Goal: Task Accomplishment & Management: Manage account settings

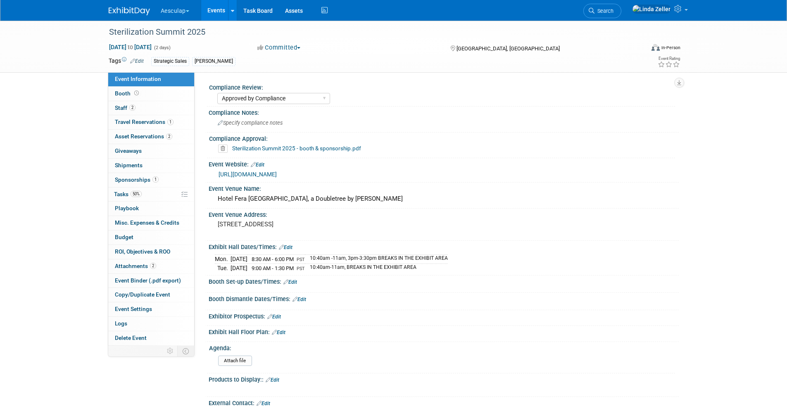
select select "Approved by Compliance"
select select "Strategic Sales"
click at [119, 132] on link "2 Asset Reservations 2" at bounding box center [151, 137] width 86 height 14
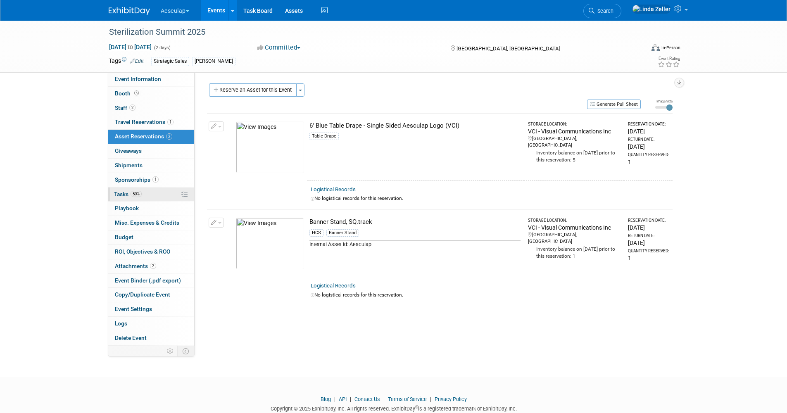
click at [119, 194] on span "Tasks 50%" at bounding box center [128, 194] width 28 height 7
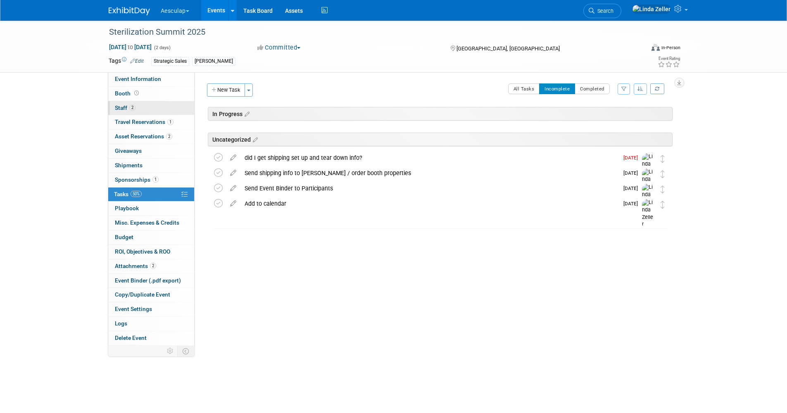
click at [116, 106] on span "Staff 2" at bounding box center [125, 107] width 21 height 7
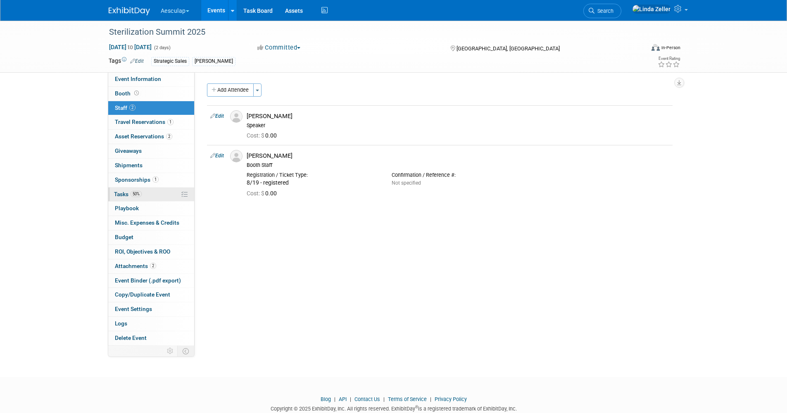
click at [119, 196] on span "Tasks 50%" at bounding box center [128, 194] width 28 height 7
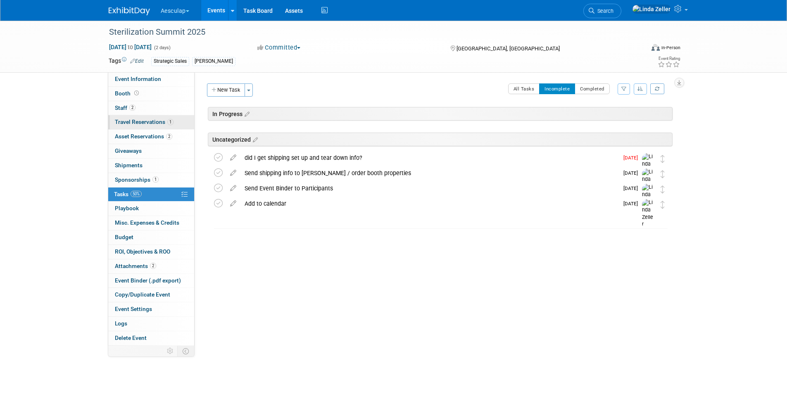
click at [124, 121] on span "Travel Reservations 1" at bounding box center [144, 122] width 59 height 7
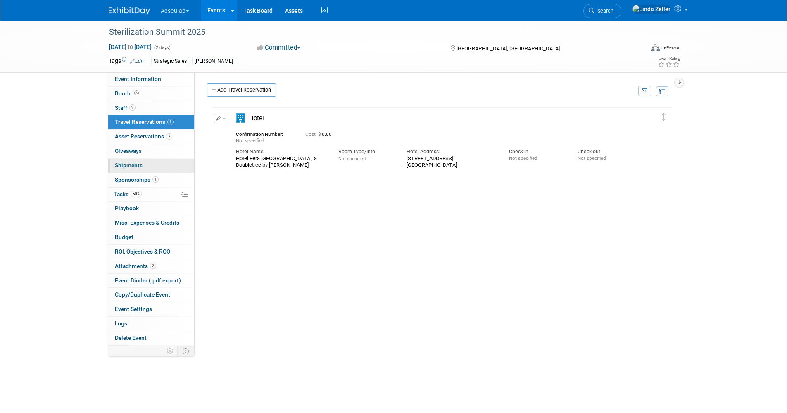
click at [134, 166] on span "Shipments 0" at bounding box center [129, 165] width 28 height 7
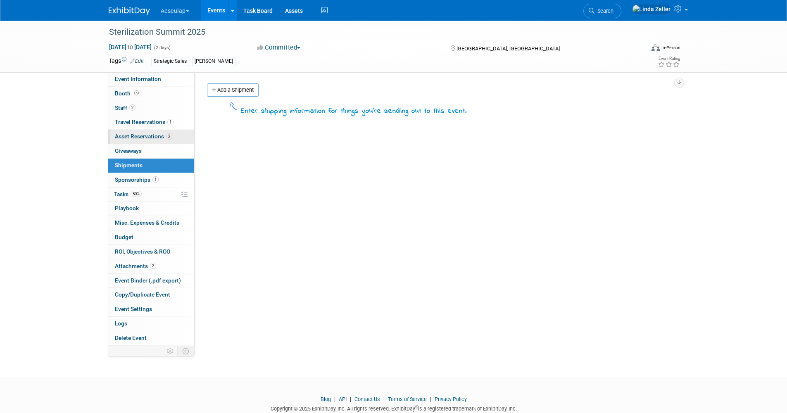
click at [127, 136] on span "Asset Reservations 2" at bounding box center [143, 136] width 57 height 7
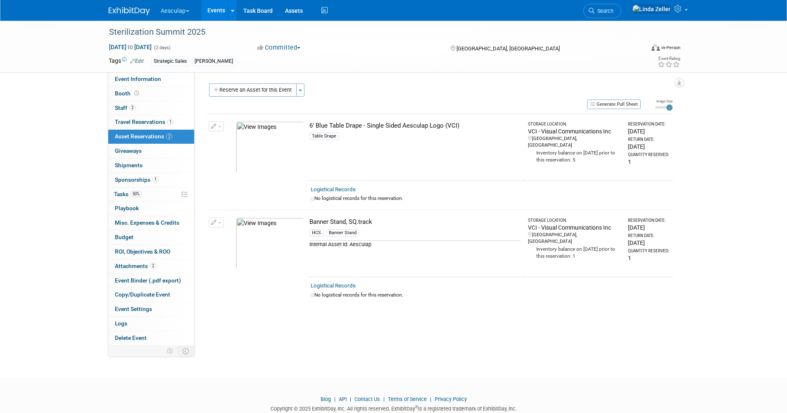
click at [217, 127] on button "button" at bounding box center [216, 126] width 15 height 10
click at [227, 140] on button "Change Reservation" at bounding box center [248, 139] width 70 height 11
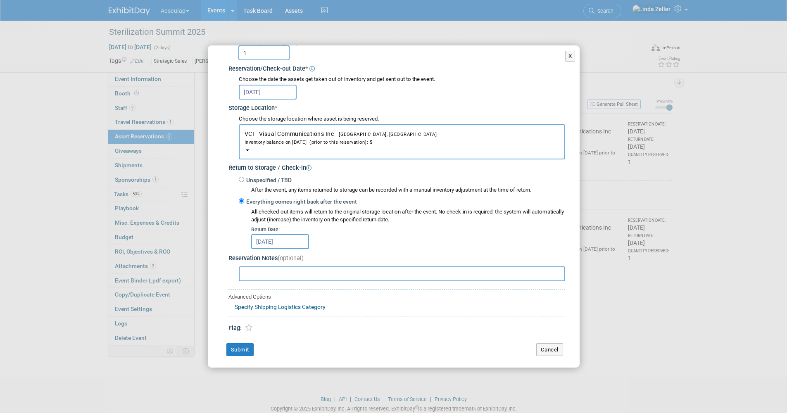
scroll to position [88, 0]
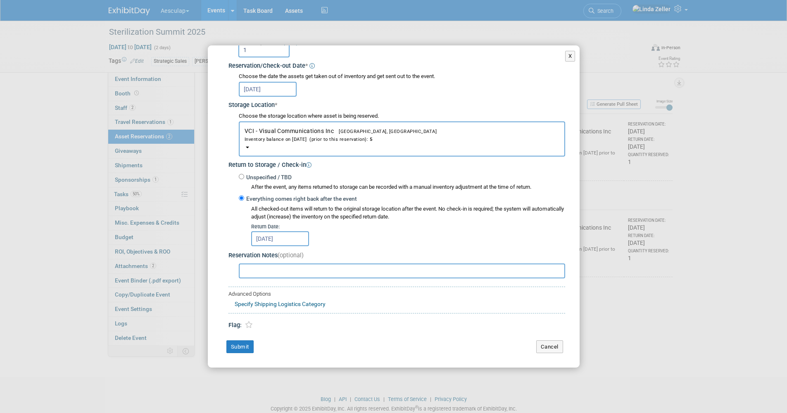
click at [254, 270] on input "text" at bounding box center [402, 270] width 326 height 15
type input "send to Jennifer Greisen"
click at [233, 342] on button "Submit" at bounding box center [239, 346] width 27 height 13
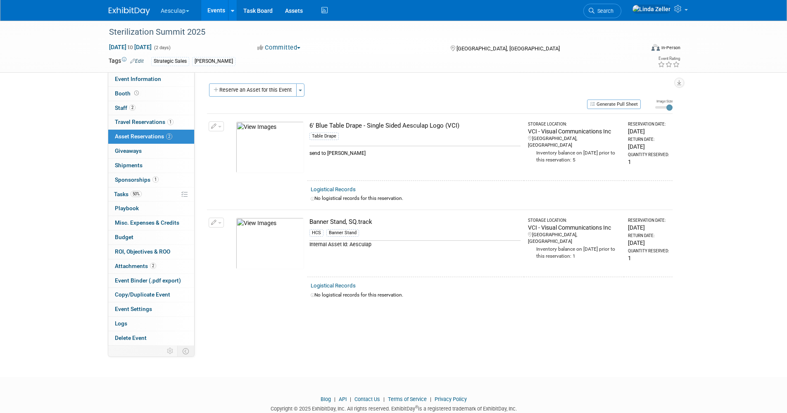
click at [217, 126] on button "button" at bounding box center [216, 126] width 15 height 10
click at [424, 158] on td "6' Blue Table Drape - Single Sided Aesculap Logo (VCI) Table Drape send to Jenn…" at bounding box center [415, 147] width 216 height 67
click at [219, 223] on span "button" at bounding box center [219, 223] width 3 height 2
click at [227, 236] on button "Change Reservation" at bounding box center [248, 235] width 70 height 11
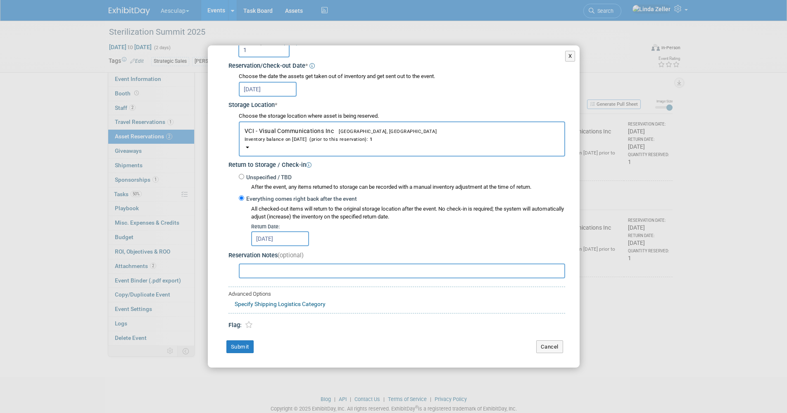
scroll to position [22, 0]
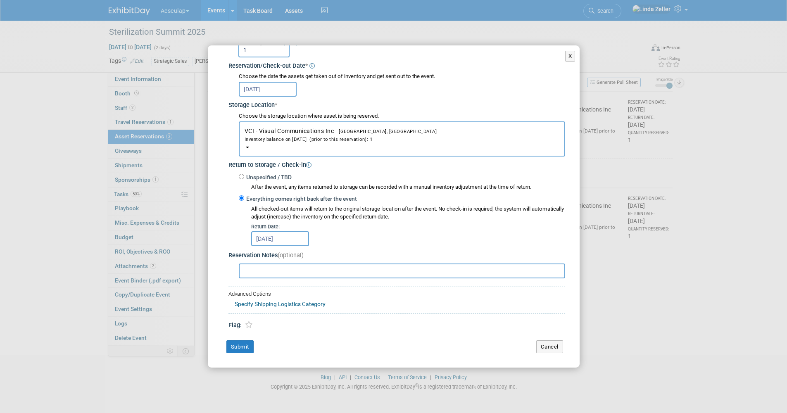
click at [247, 270] on input "text" at bounding box center [402, 270] width 326 height 15
type input "send to Jennifer Greisen"
click at [244, 348] on button "Submit" at bounding box center [239, 346] width 27 height 13
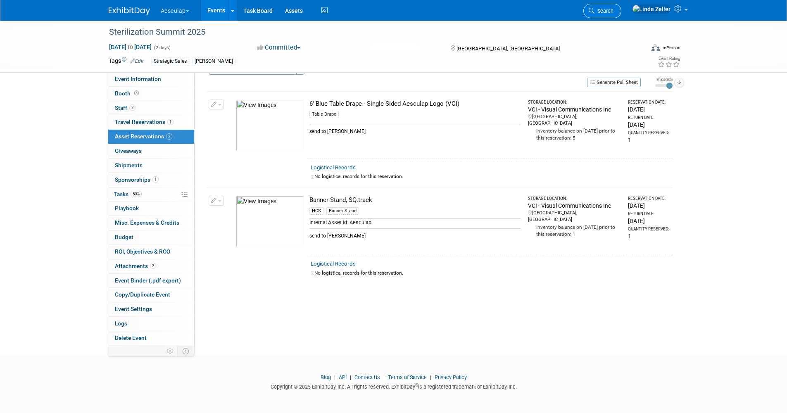
click at [613, 12] on span "Search" at bounding box center [603, 11] width 19 height 6
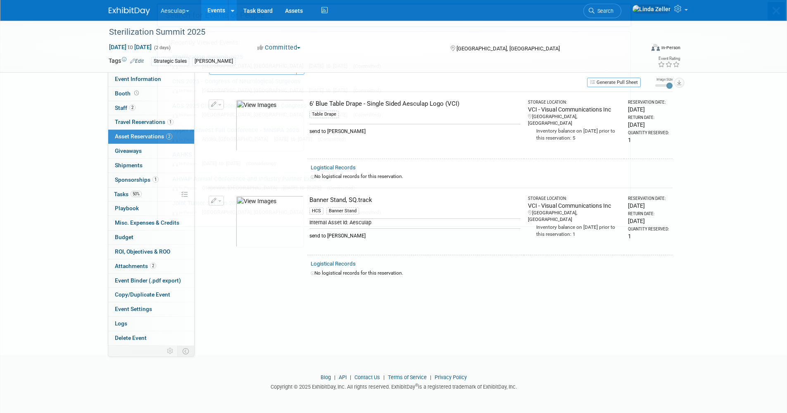
scroll to position [0, 0]
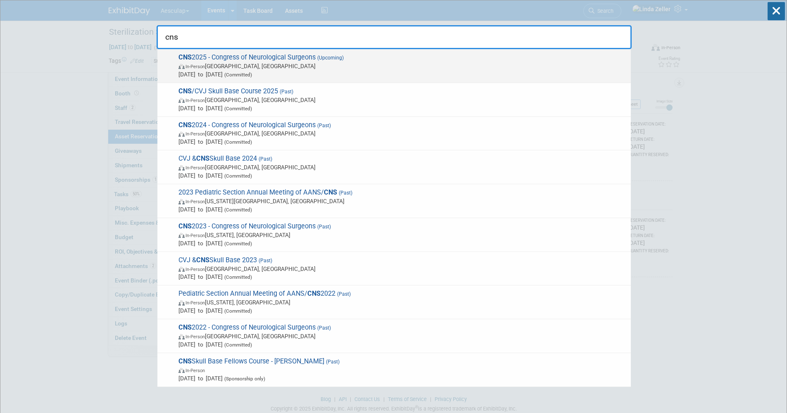
type input "cns"
click at [207, 60] on span "CNS 2025 - Congress of Neurological Surgeons (Upcoming) In-Person Los Angeles, …" at bounding box center [401, 65] width 451 height 25
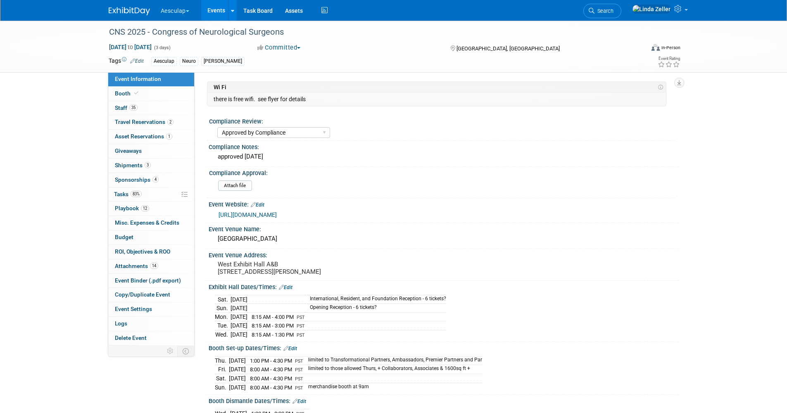
select select "Approved by Compliance"
select select "Neuro"
click at [270, 147] on div "Compliance Notes:" at bounding box center [444, 146] width 470 height 10
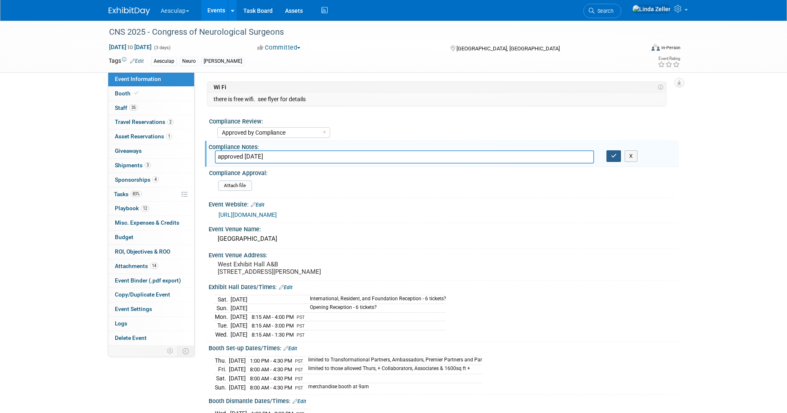
click at [614, 157] on icon "button" at bounding box center [614, 155] width 6 height 5
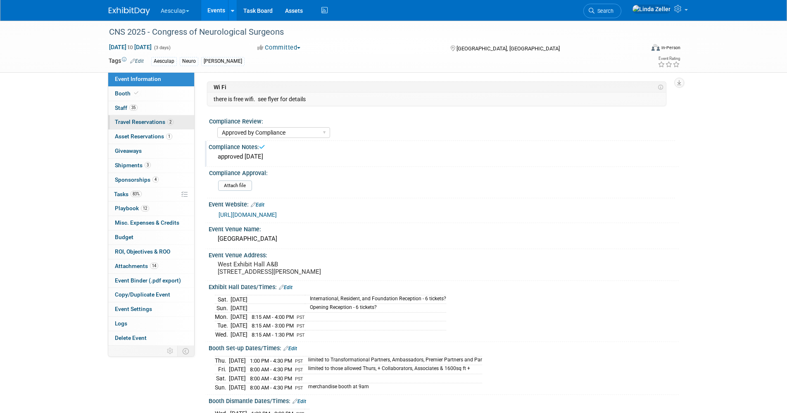
click at [122, 118] on link "2 Travel Reservations 2" at bounding box center [151, 122] width 86 height 14
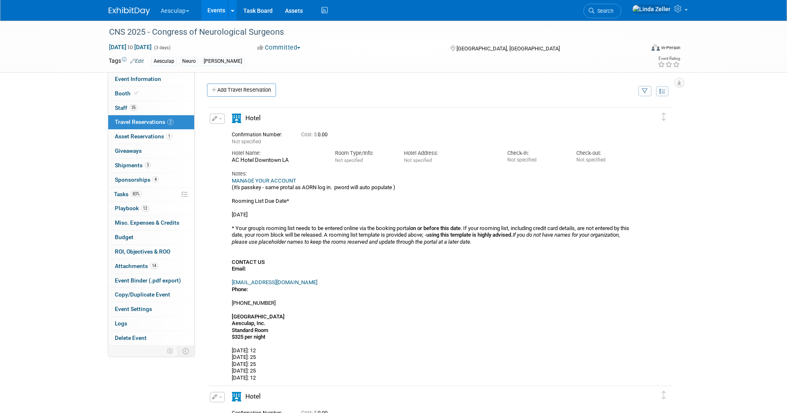
click at [269, 182] on link "MANAGE YOUR ACCOUNT" at bounding box center [264, 181] width 64 height 6
